Goal: Complete application form

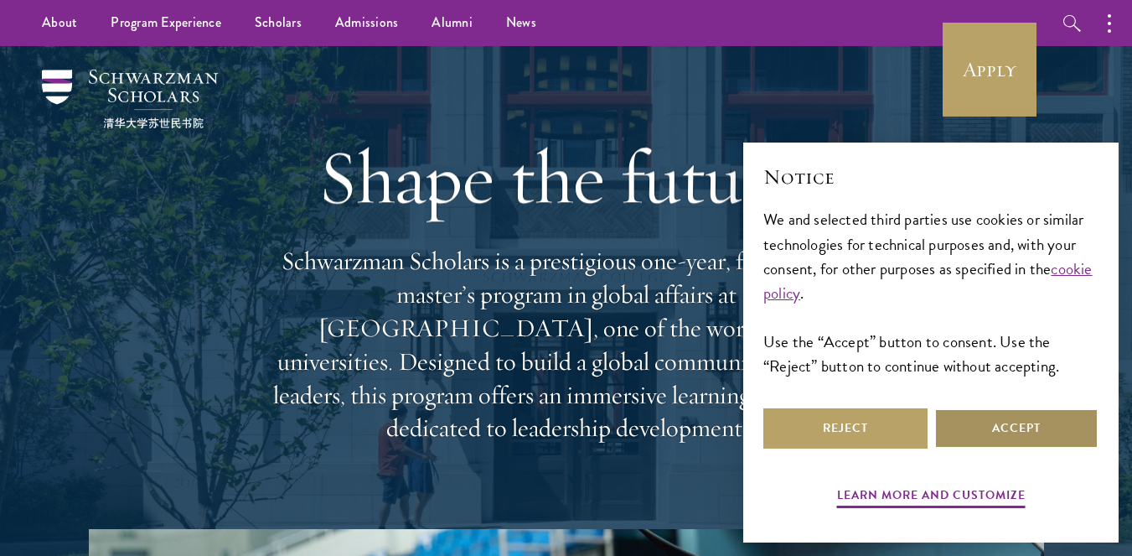
click at [1043, 441] on button "Accept" at bounding box center [1016, 428] width 164 height 40
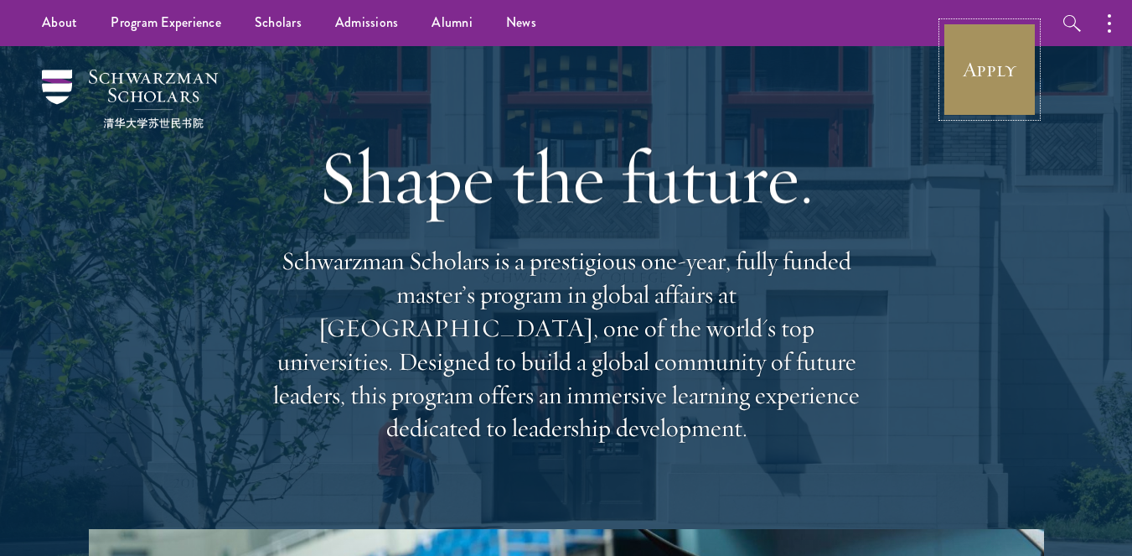
click at [989, 64] on link "Apply" at bounding box center [990, 70] width 94 height 94
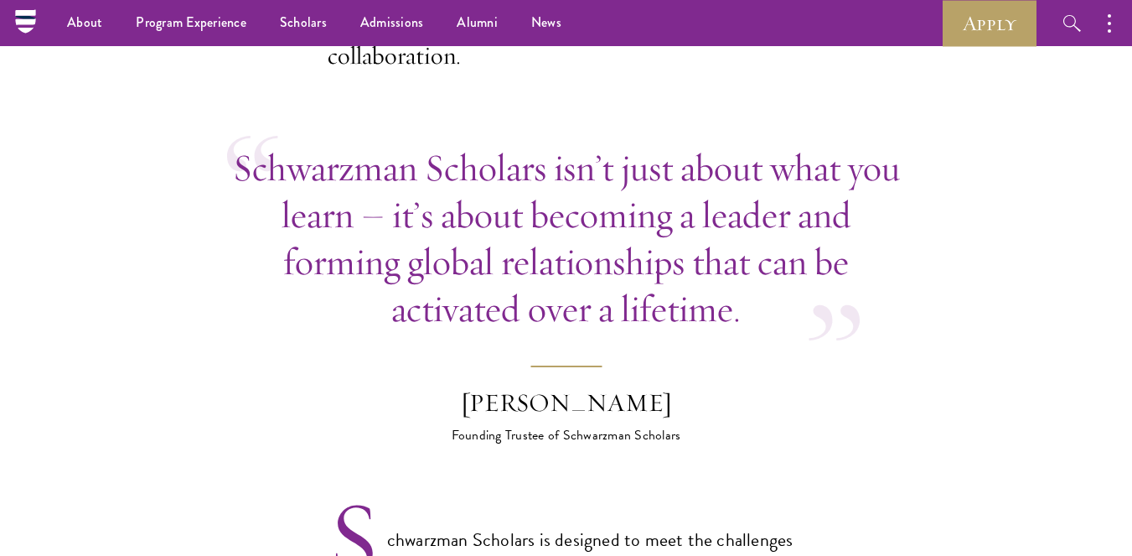
scroll to position [759, 0]
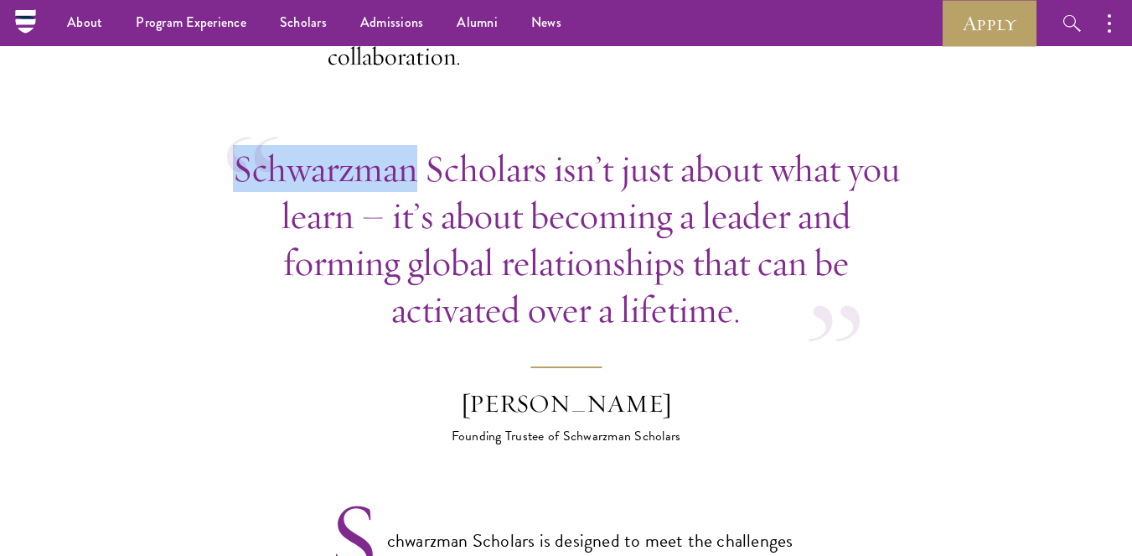
drag, startPoint x: 227, startPoint y: 139, endPoint x: 488, endPoint y: 143, distance: 260.6
click at [488, 145] on p "Schwarzman Scholars isn’t just about what you learn – it’s about becoming a lea…" at bounding box center [566, 239] width 679 height 188
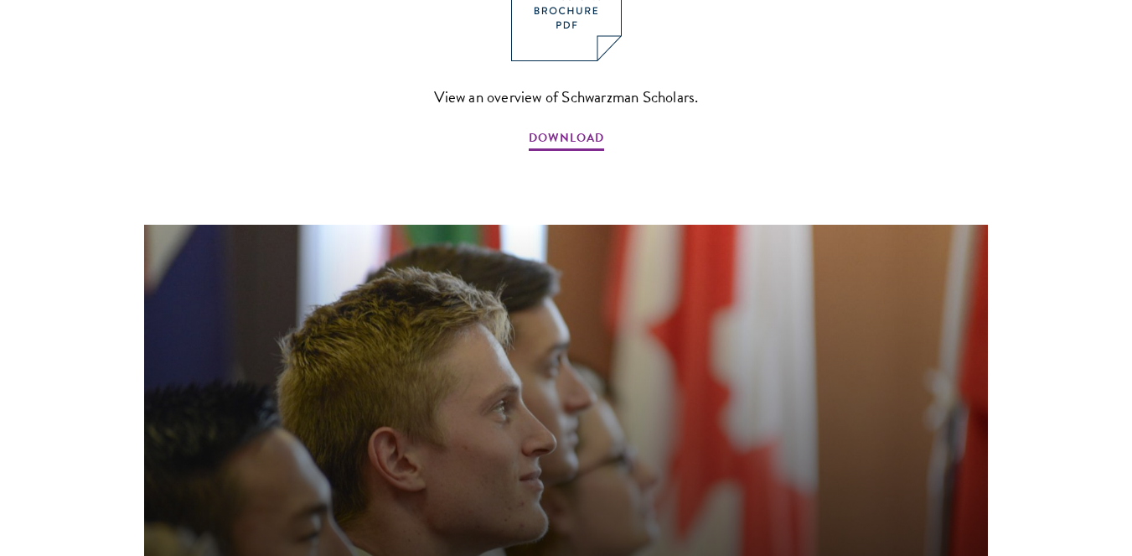
scroll to position [2293, 0]
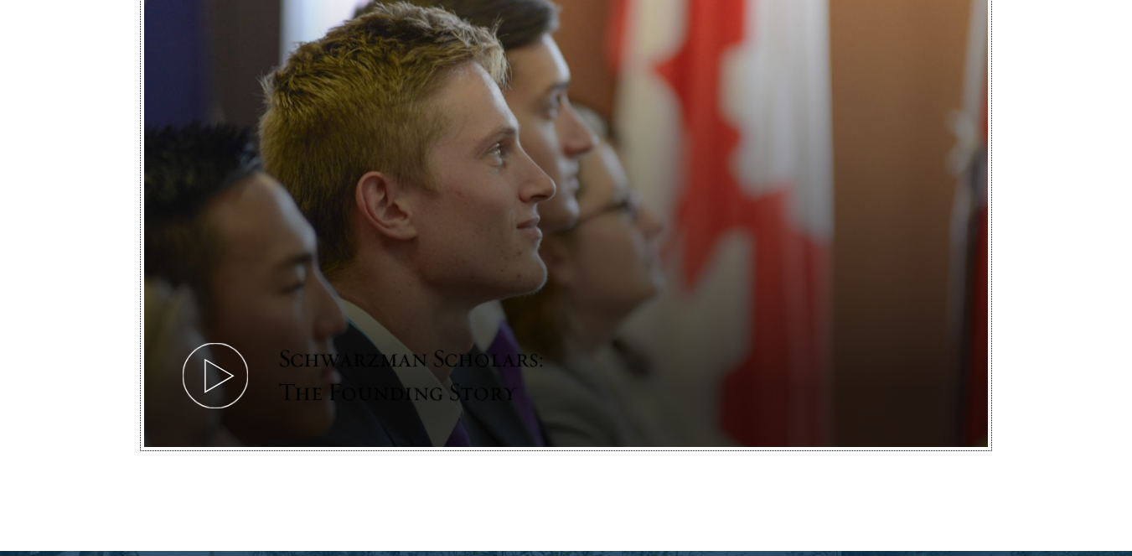
click at [253, 277] on button "Schwarzman Scholars: The Founding Story" at bounding box center [566, 209] width 844 height 475
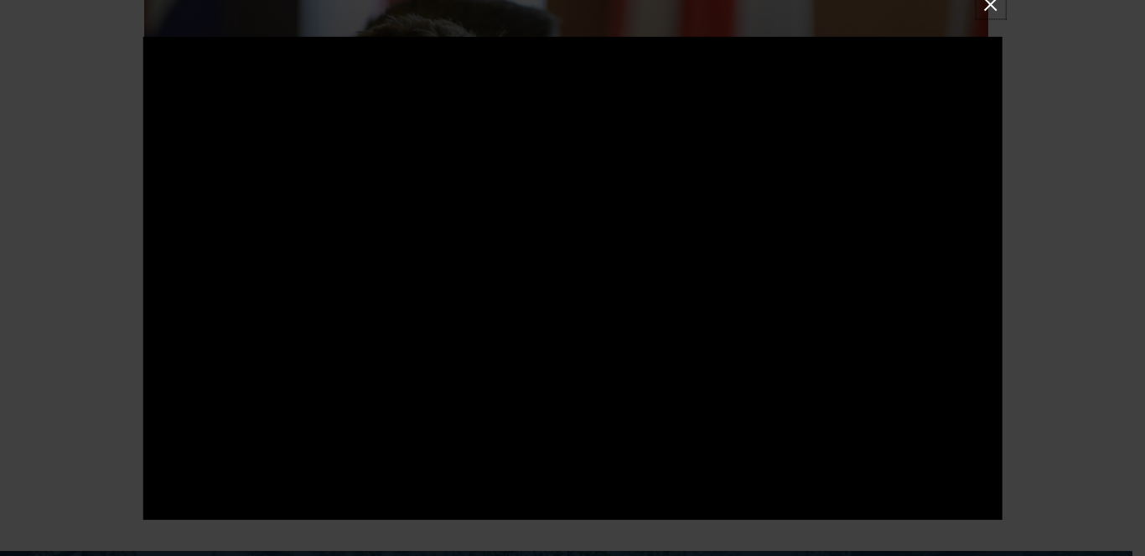
click at [989, 1] on button at bounding box center [990, 4] width 22 height 22
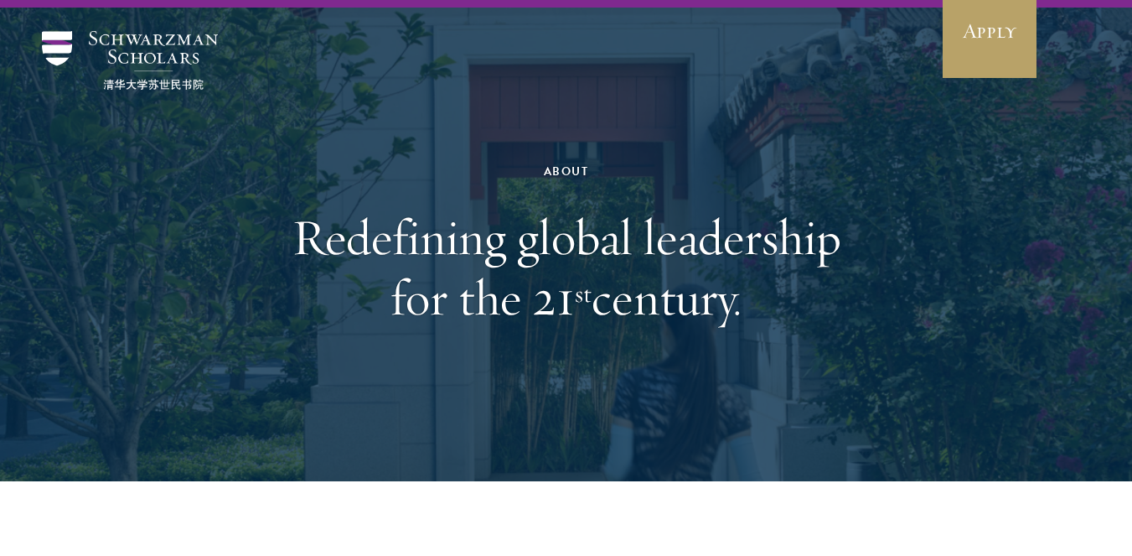
scroll to position [0, 0]
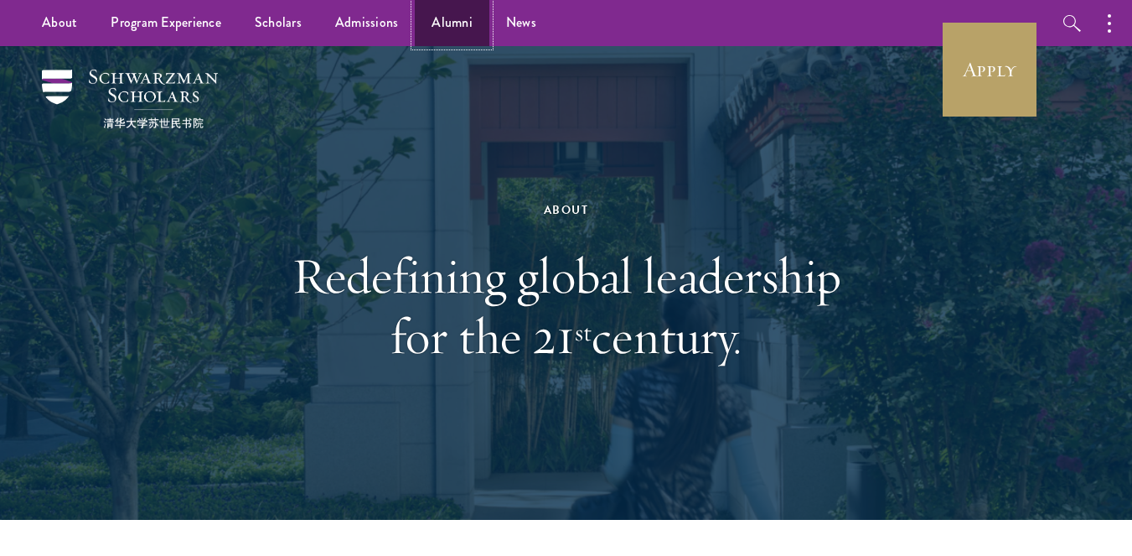
click at [445, 28] on link "Alumni" at bounding box center [452, 23] width 75 height 46
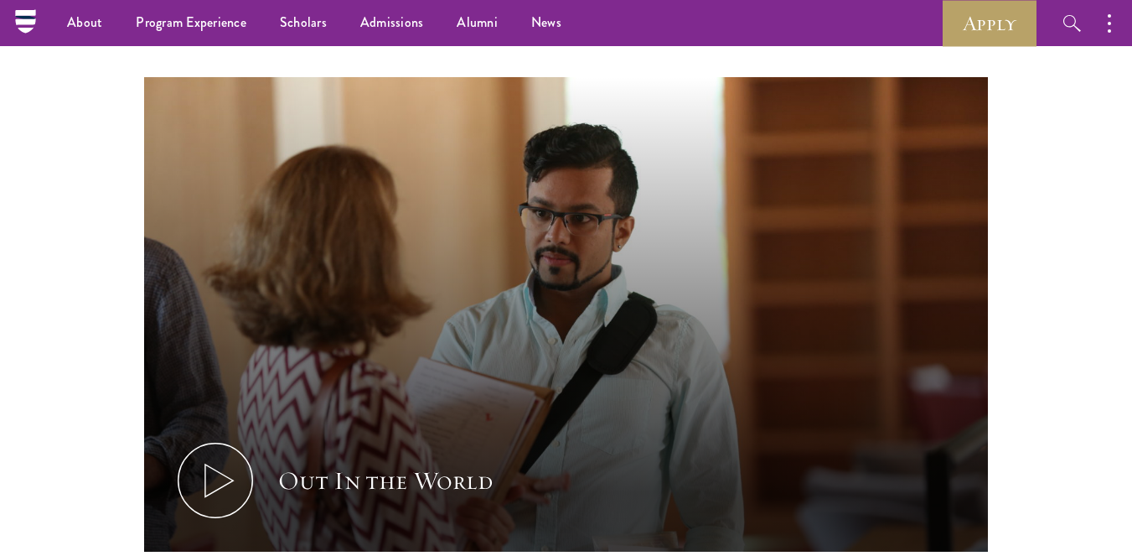
scroll to position [927, 0]
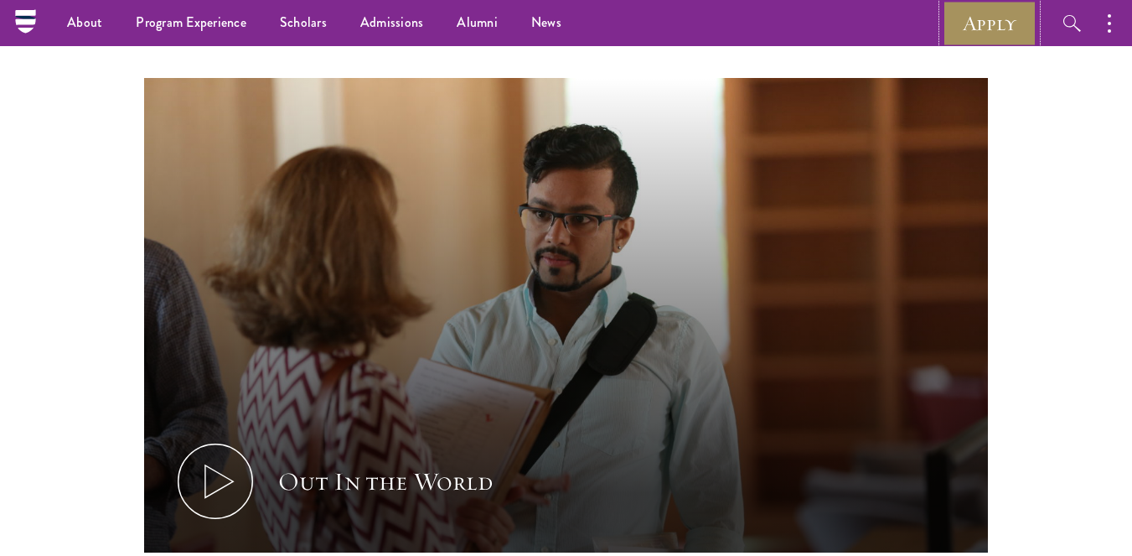
drag, startPoint x: 483, startPoint y: 18, endPoint x: 990, endPoint y: 14, distance: 507.8
click at [990, 14] on link "Apply" at bounding box center [990, 23] width 94 height 46
